Goal: Check status: Check status

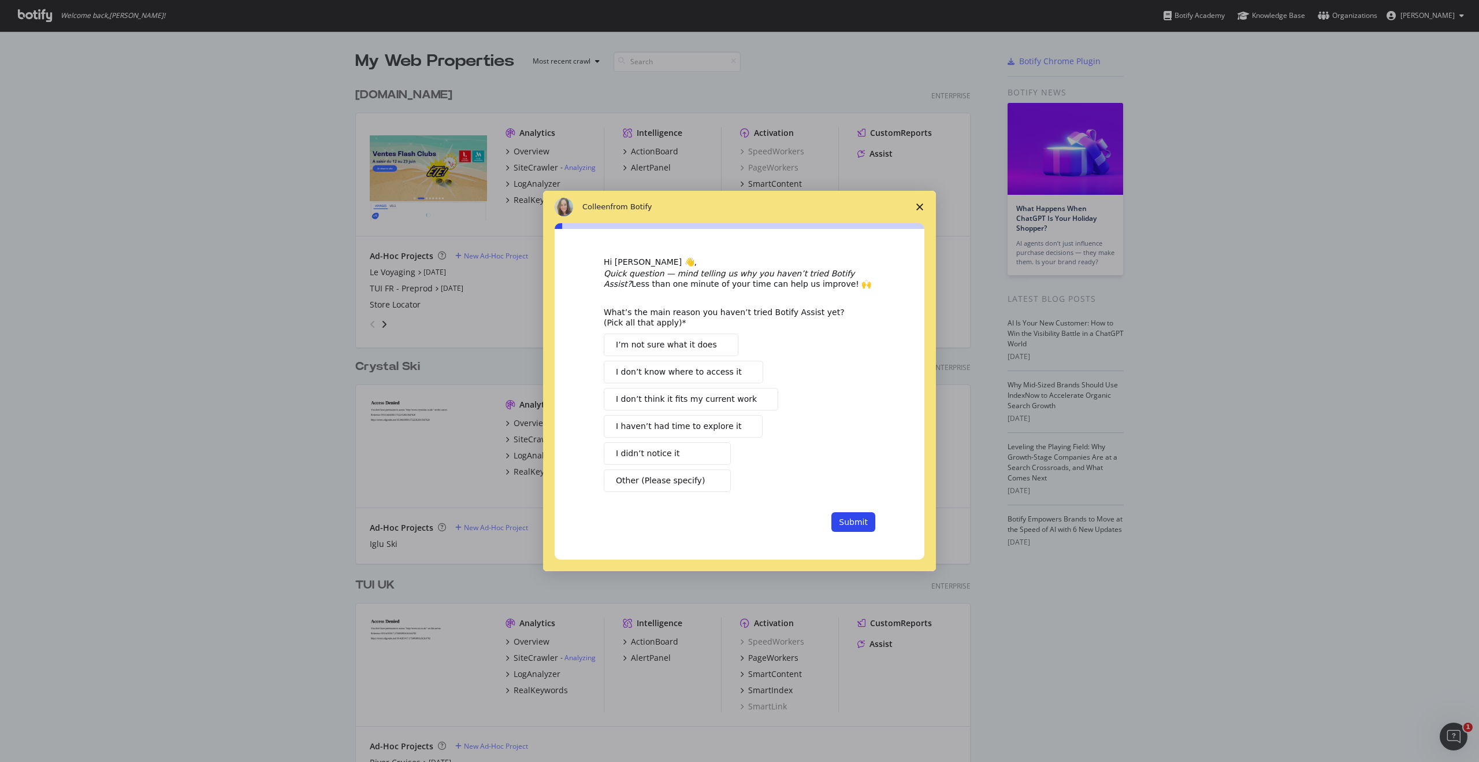
click at [920, 207] on polygon "Close survey" at bounding box center [919, 206] width 7 height 7
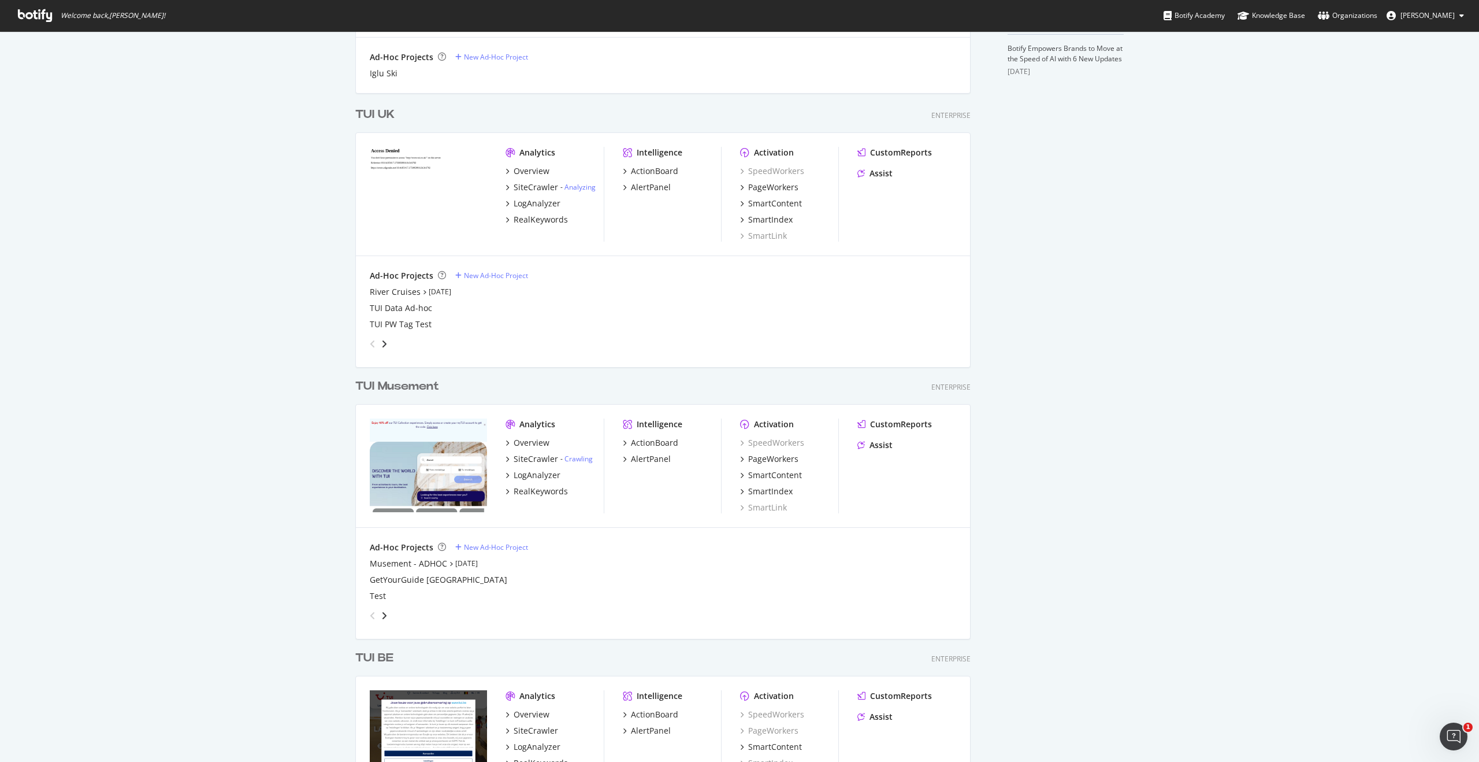
scroll to position [534, 0]
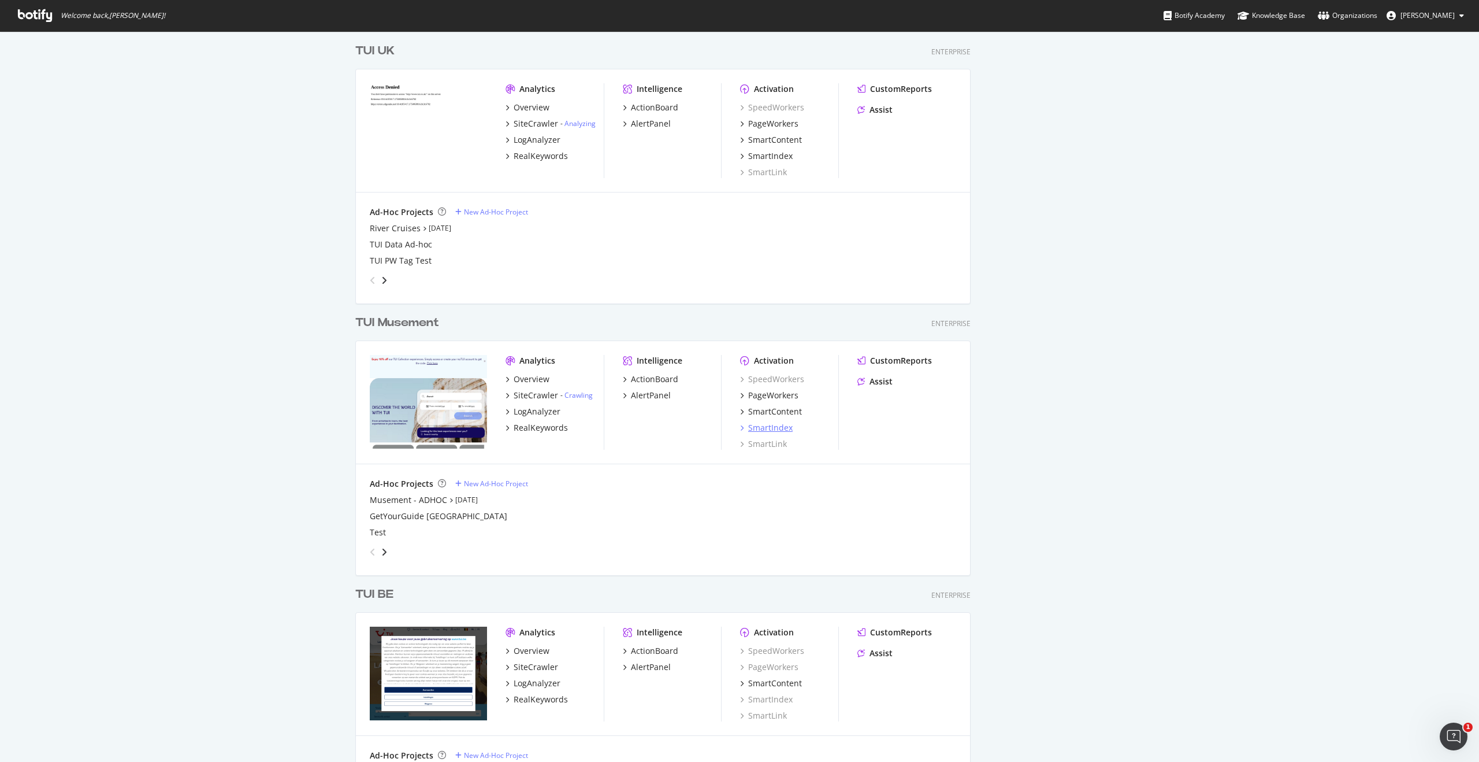
click at [777, 428] on div "SmartIndex" at bounding box center [770, 428] width 44 height 12
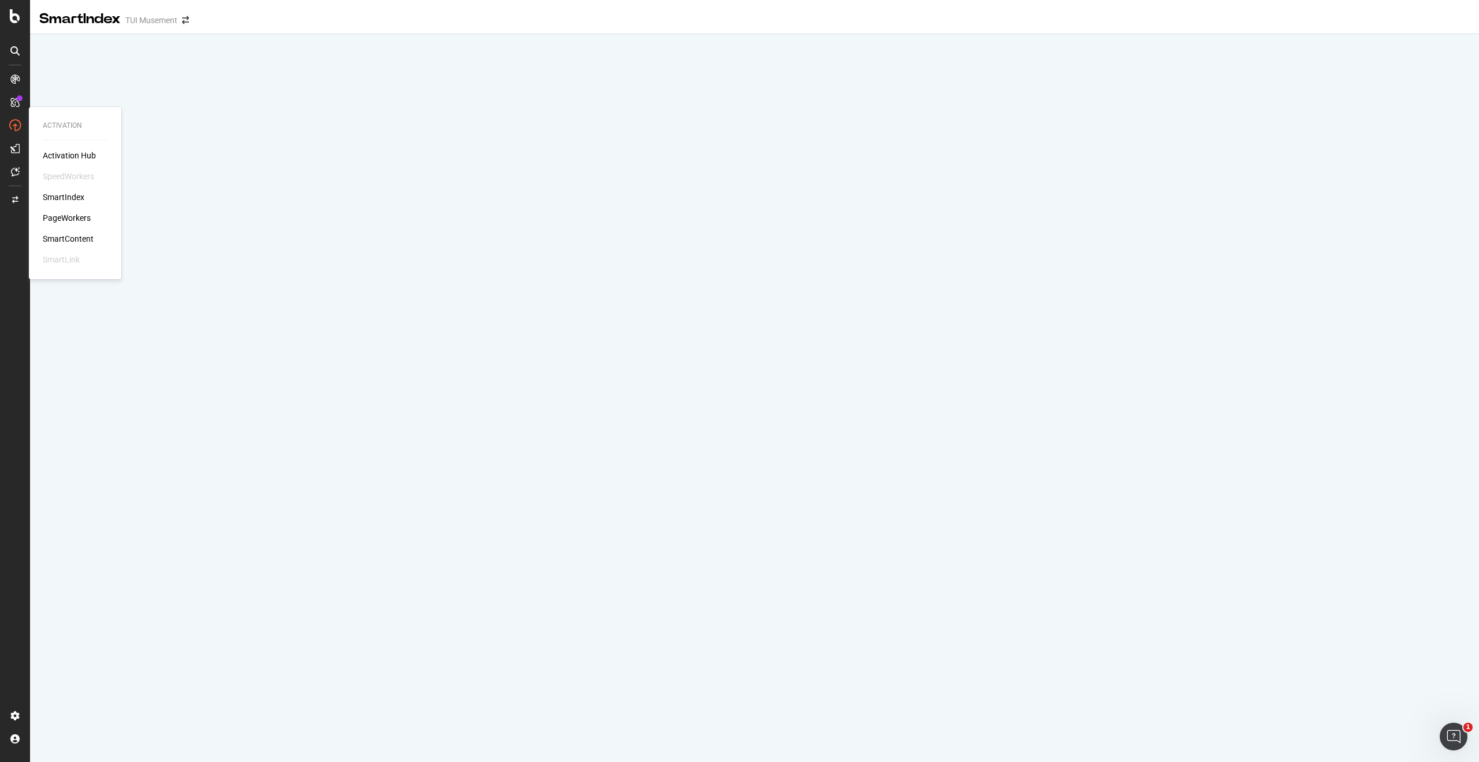
click at [77, 218] on div "PageWorkers" at bounding box center [67, 218] width 48 height 12
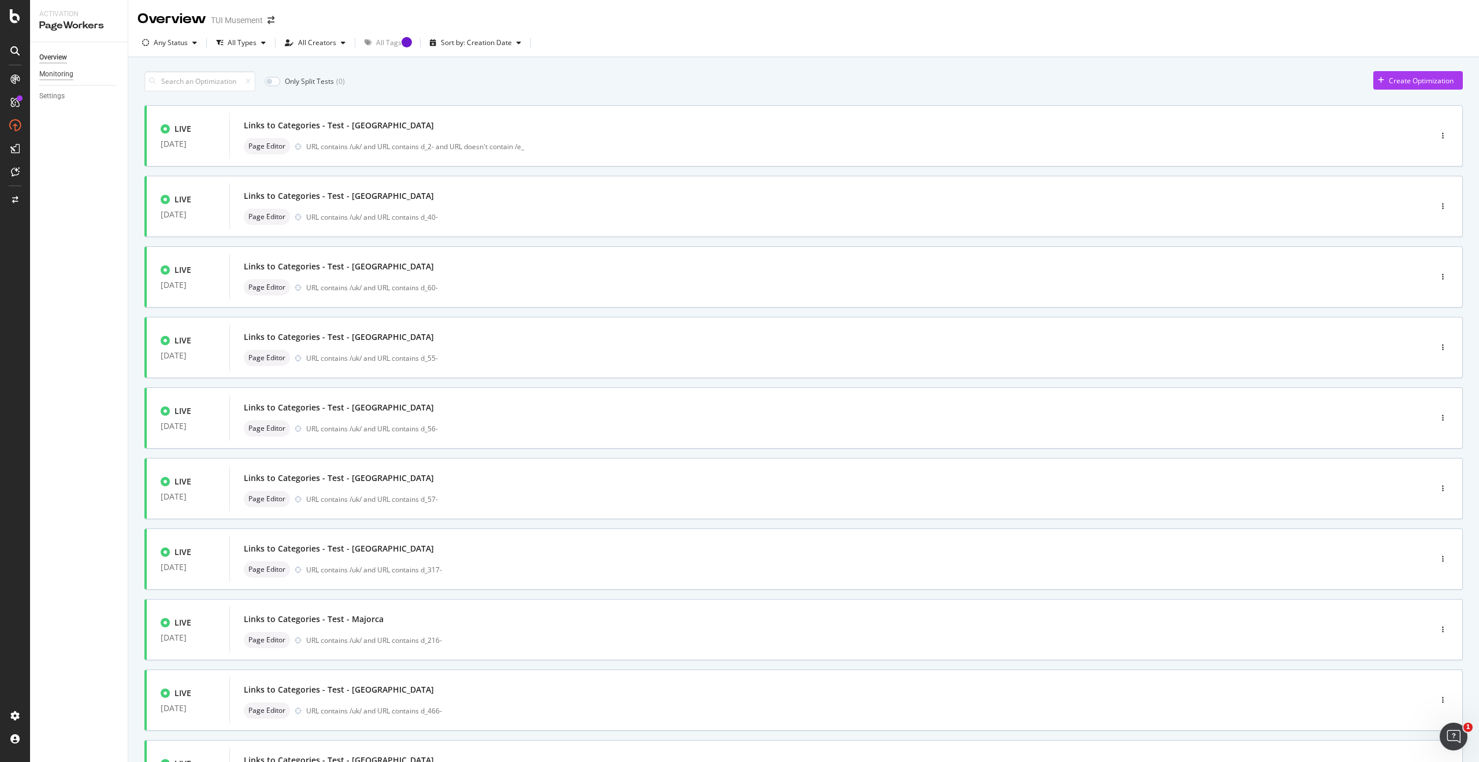
click at [70, 75] on div "Monitoring" at bounding box center [56, 74] width 34 height 12
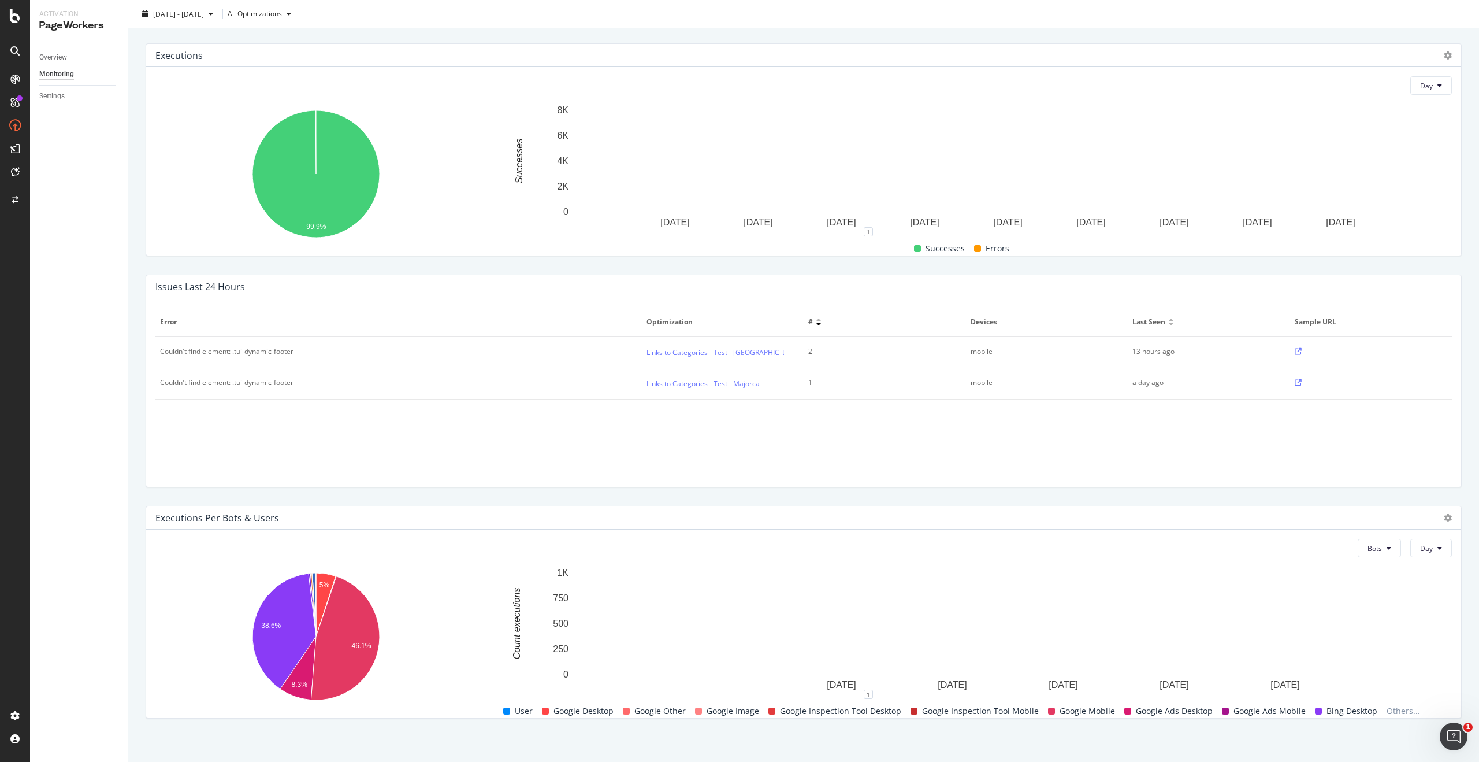
scroll to position [153, 0]
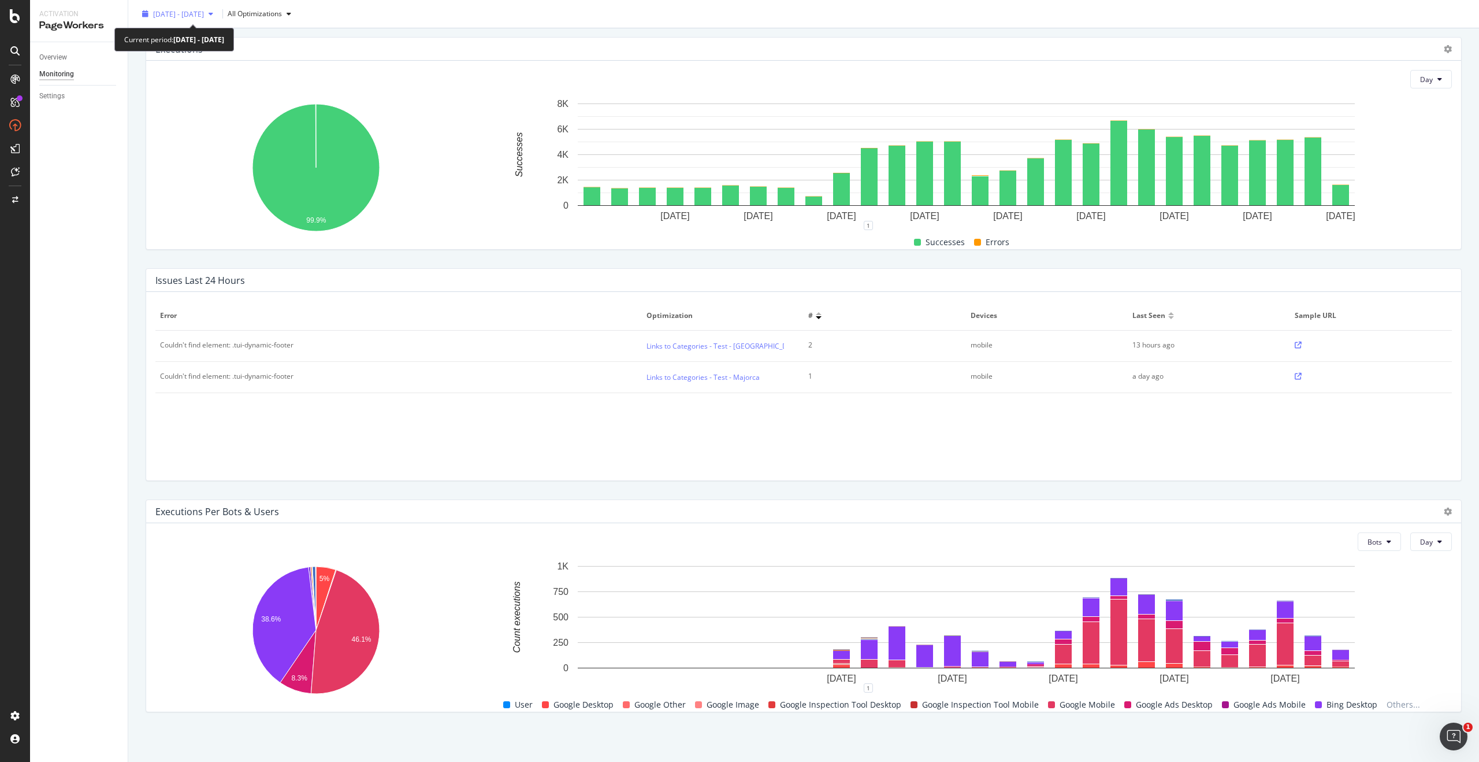
click at [204, 12] on span "[DATE] - [DATE]" at bounding box center [178, 14] width 51 height 10
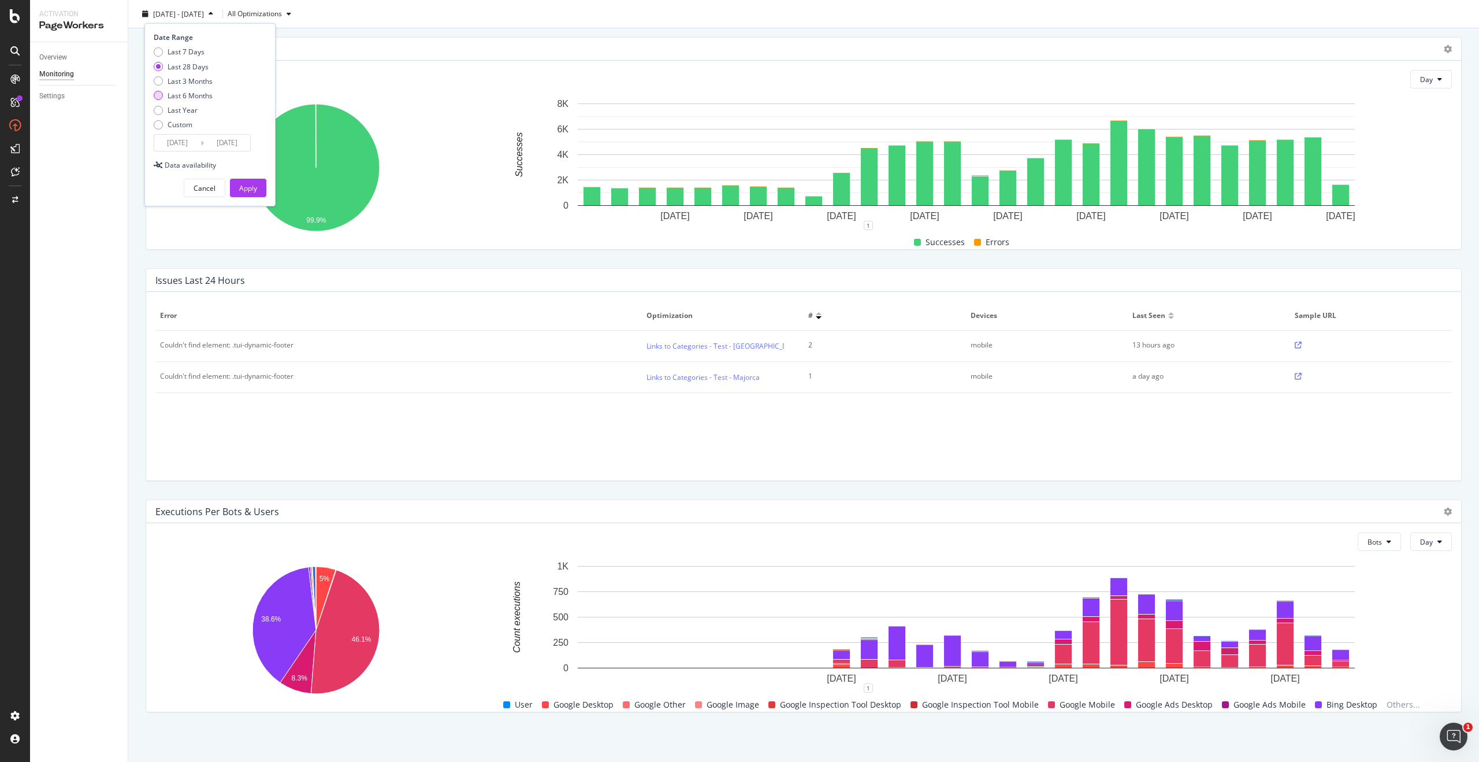
drag, startPoint x: 160, startPoint y: 84, endPoint x: 163, endPoint y: 95, distance: 11.4
click at [160, 84] on div "Last 3 Months" at bounding box center [158, 80] width 9 height 9
type input "[DATE]"
drag, startPoint x: 255, startPoint y: 192, endPoint x: 229, endPoint y: 259, distance: 71.9
click at [255, 192] on div "Apply" at bounding box center [248, 188] width 18 height 10
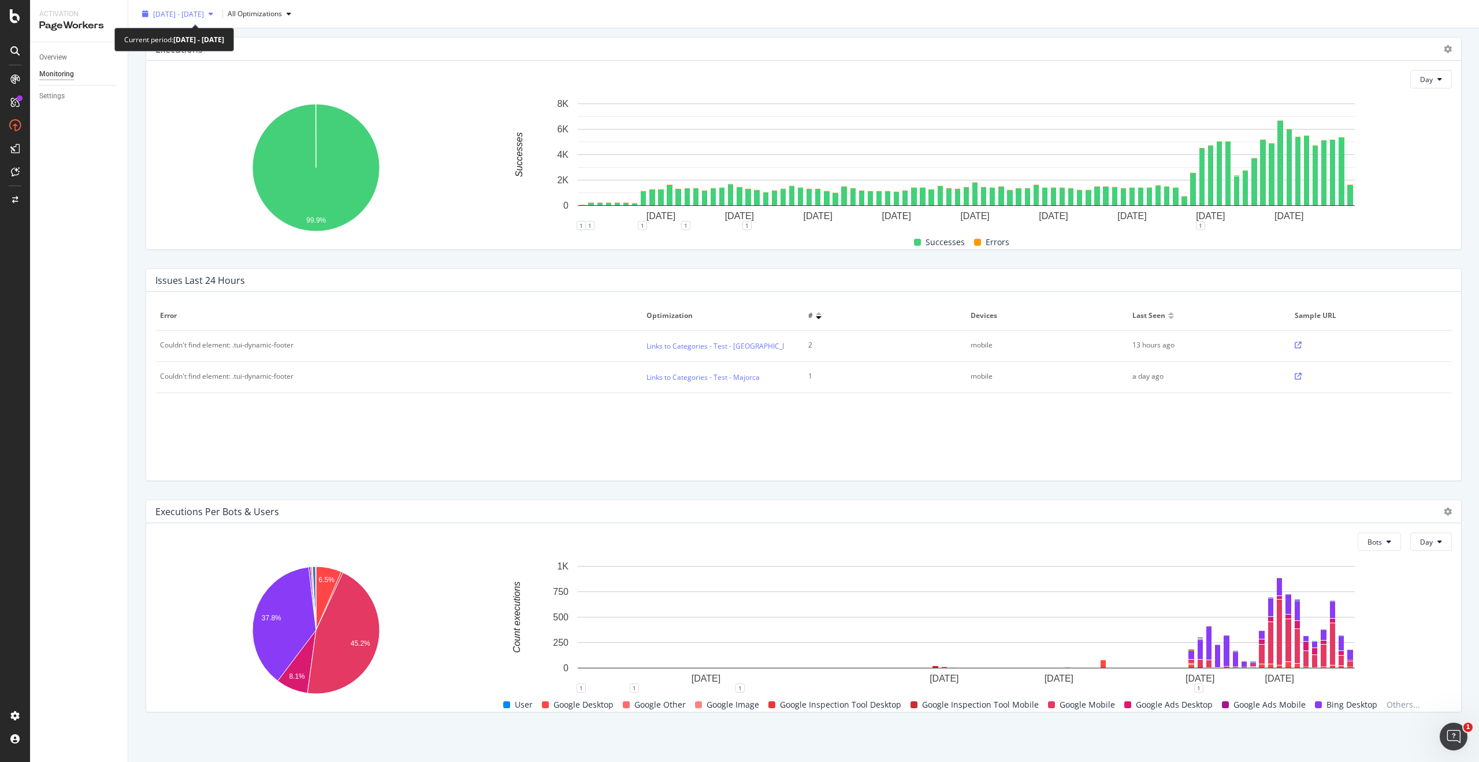
click at [204, 14] on span "[DATE] - [DATE]" at bounding box center [178, 14] width 51 height 10
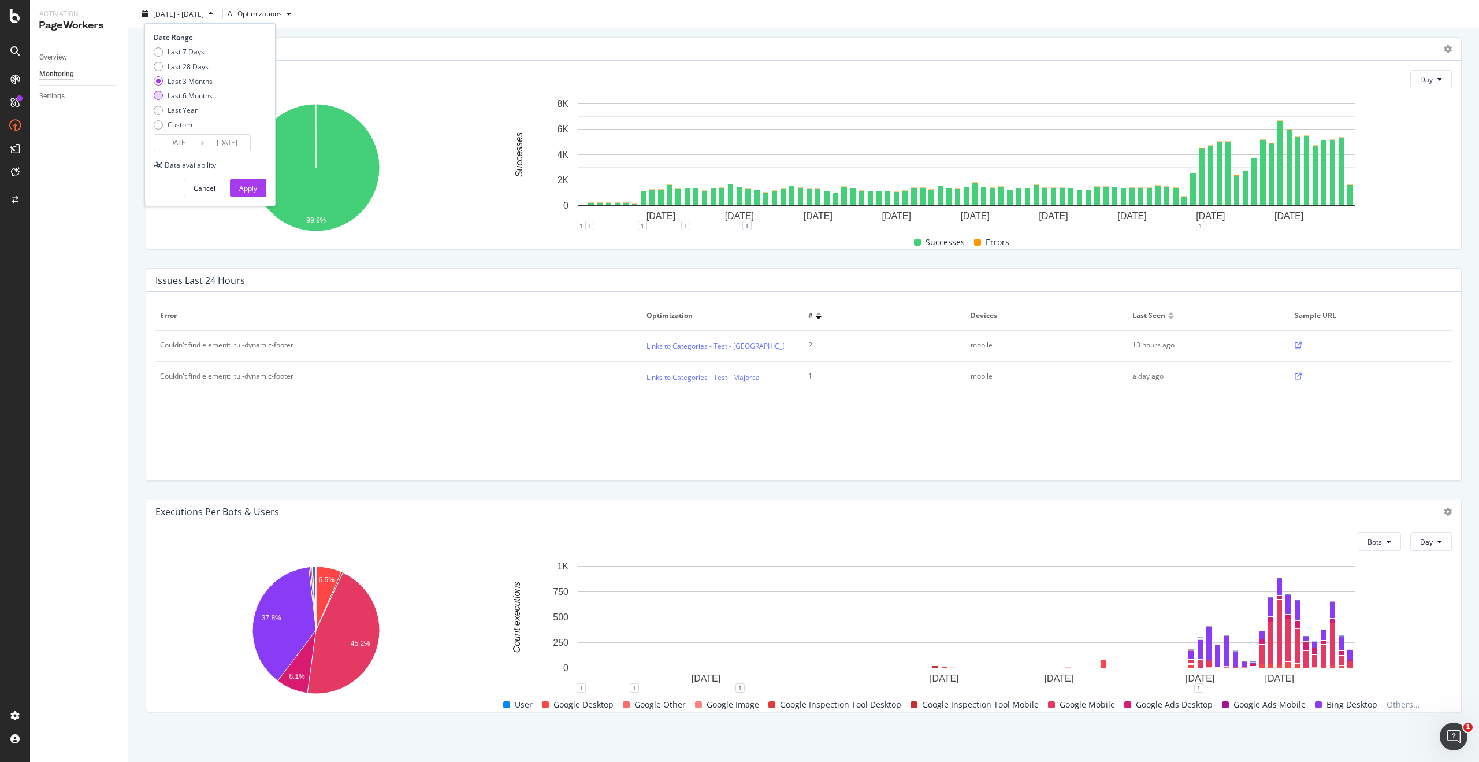
click at [211, 98] on div "Last 6 Months" at bounding box center [190, 96] width 45 height 10
type input "[DATE]"
click at [246, 187] on div "Apply" at bounding box center [248, 188] width 18 height 10
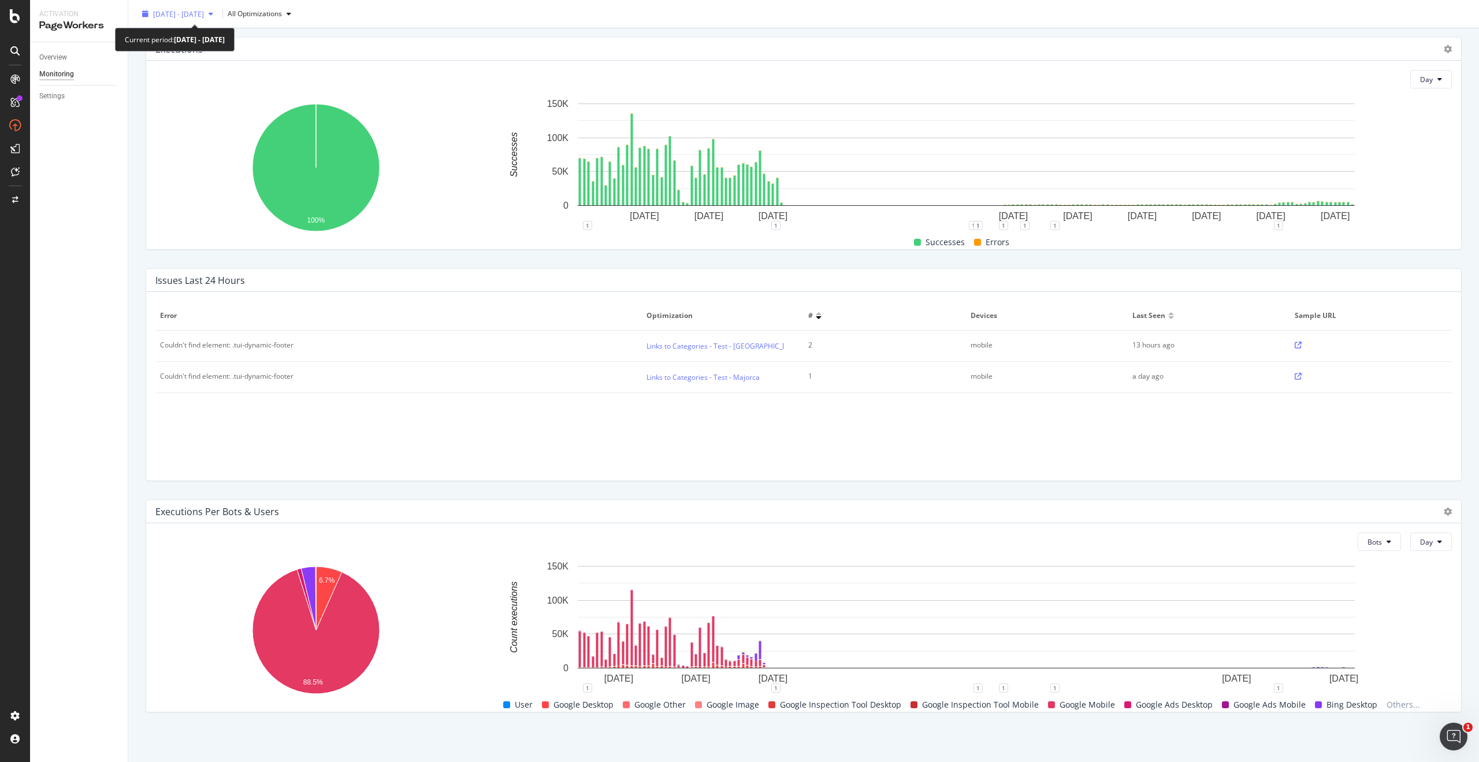
click at [196, 15] on span "[DATE] - [DATE]" at bounding box center [178, 14] width 51 height 10
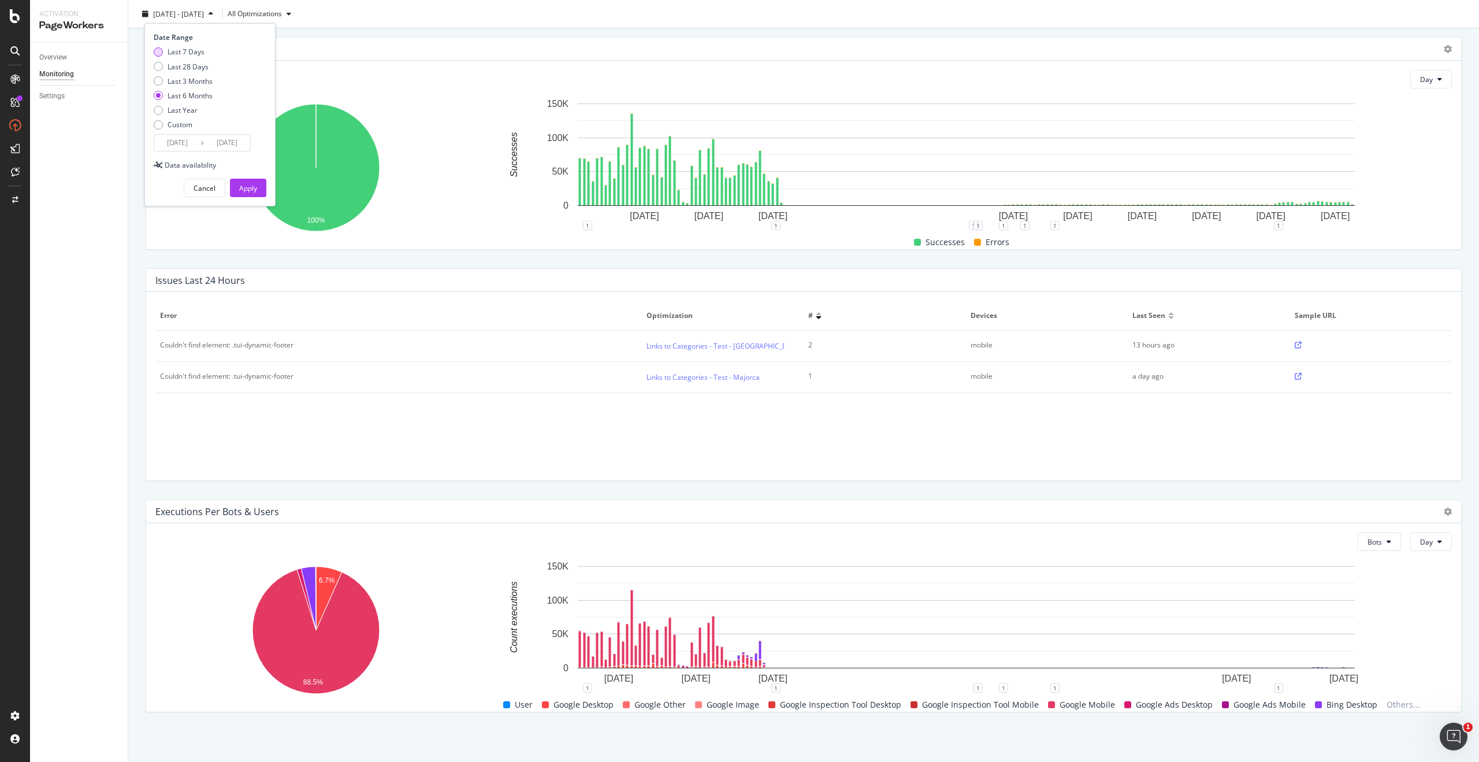
click at [185, 51] on div "Last 7 Days" at bounding box center [186, 52] width 37 height 10
click at [203, 66] on div "Last 28 Days" at bounding box center [188, 66] width 41 height 10
type input "[DATE]"
click at [243, 186] on div "Apply" at bounding box center [248, 188] width 18 height 10
